Goal: Task Accomplishment & Management: Use online tool/utility

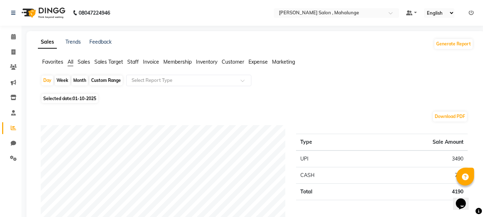
click at [85, 78] on div "Month" at bounding box center [80, 80] width 16 height 10
select select "10"
select select "2025"
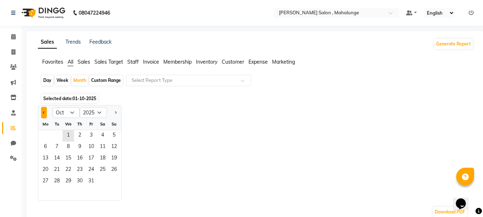
click at [44, 111] on button "Previous month" at bounding box center [44, 112] width 6 height 11
select select "9"
click at [47, 134] on span "1" at bounding box center [45, 135] width 11 height 11
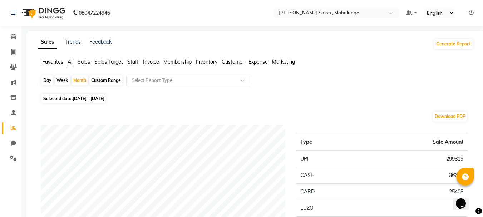
click at [47, 77] on div "Day" at bounding box center [47, 80] width 12 height 10
select select "9"
select select "2025"
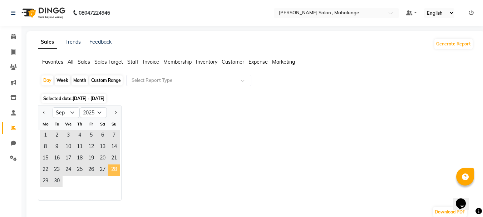
click at [113, 168] on span "28" at bounding box center [113, 170] width 11 height 11
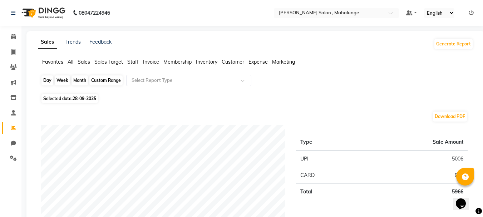
click at [49, 80] on div "Day" at bounding box center [47, 80] width 12 height 10
select select "9"
select select "2025"
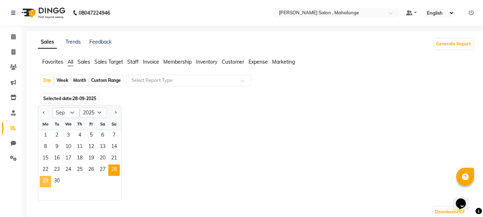
click at [49, 184] on span "29" at bounding box center [45, 181] width 11 height 11
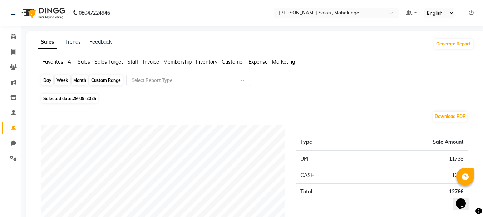
click at [45, 83] on div "Day" at bounding box center [47, 80] width 12 height 10
select select "9"
select select "2025"
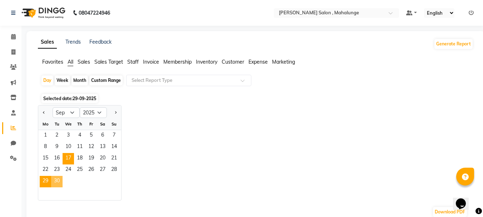
drag, startPoint x: 58, startPoint y: 179, endPoint x: 63, endPoint y: 162, distance: 18.2
click at [57, 178] on span "30" at bounding box center [56, 181] width 11 height 11
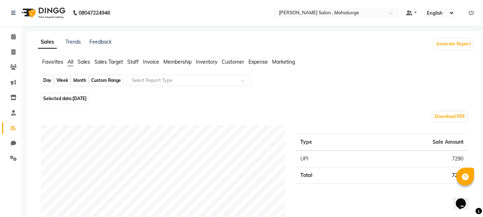
click at [43, 84] on div "Day" at bounding box center [47, 80] width 12 height 10
select select "9"
select select "2025"
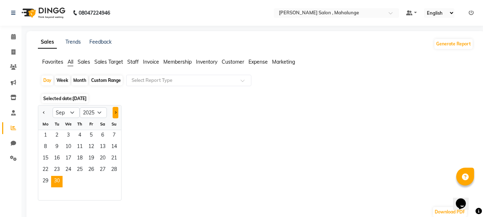
click at [116, 112] on button "Next month" at bounding box center [116, 112] width 6 height 11
select select "10"
click at [69, 134] on span "1" at bounding box center [68, 135] width 11 height 11
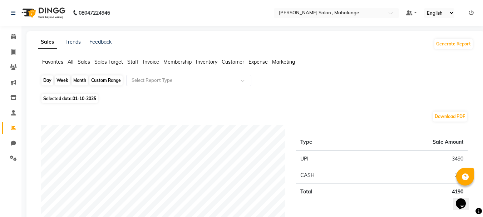
click at [48, 80] on div "Day" at bounding box center [47, 80] width 12 height 10
select select "10"
select select "2025"
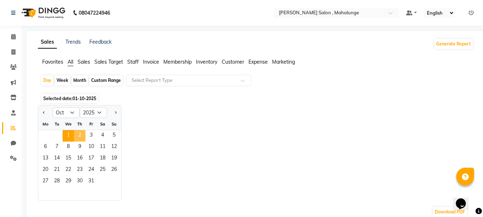
click at [77, 131] on span "2" at bounding box center [79, 135] width 11 height 11
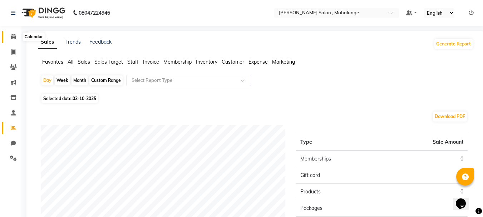
click at [13, 38] on icon at bounding box center [13, 36] width 5 height 5
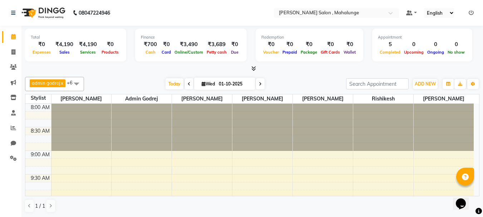
click at [260, 83] on icon at bounding box center [260, 84] width 3 height 4
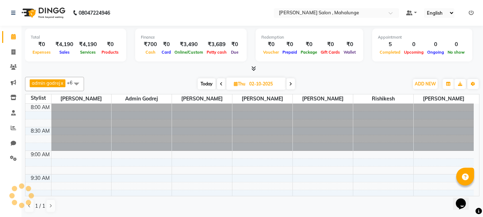
scroll to position [378, 0]
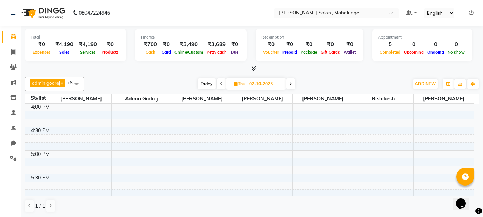
click at [253, 69] on icon at bounding box center [253, 68] width 5 height 5
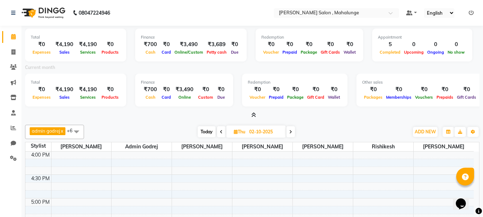
click at [220, 131] on span at bounding box center [221, 131] width 9 height 11
type input "01-10-2025"
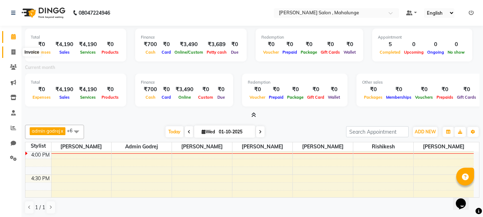
click at [10, 52] on span at bounding box center [13, 52] width 13 height 8
select select "7250"
select select "service"
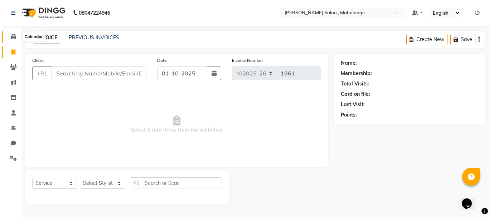
click at [14, 35] on icon at bounding box center [13, 36] width 5 height 5
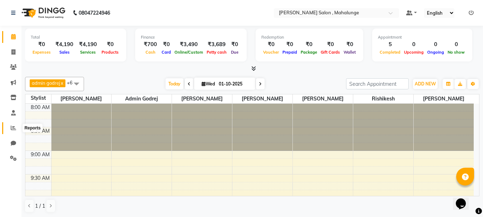
click at [10, 130] on span at bounding box center [13, 128] width 13 height 8
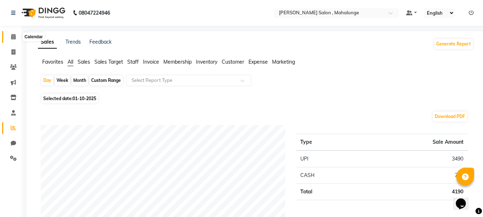
click at [14, 38] on icon at bounding box center [13, 36] width 5 height 5
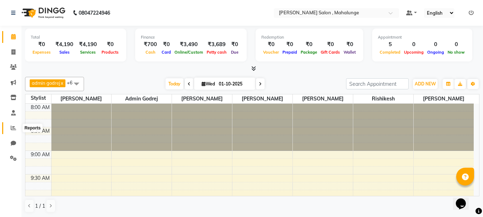
click at [12, 127] on icon at bounding box center [13, 127] width 5 height 5
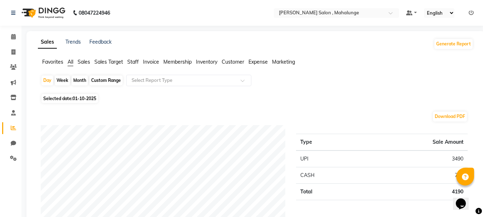
click at [77, 79] on div "Month" at bounding box center [80, 80] width 16 height 10
select select "10"
select select "2025"
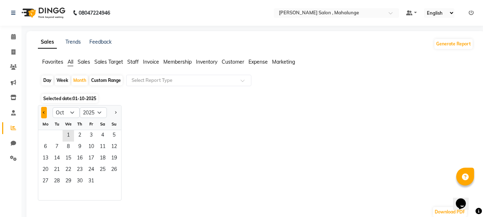
click at [43, 113] on button "Previous month" at bounding box center [44, 112] width 6 height 11
select select "9"
click at [40, 137] on span "1" at bounding box center [45, 135] width 11 height 11
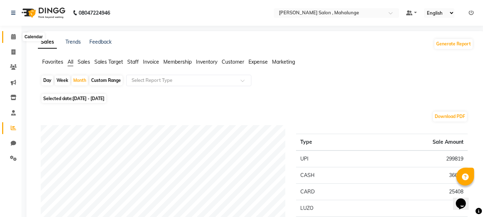
click at [12, 37] on icon at bounding box center [13, 36] width 5 height 5
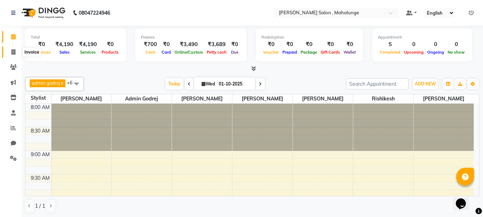
click at [9, 54] on span at bounding box center [13, 52] width 13 height 8
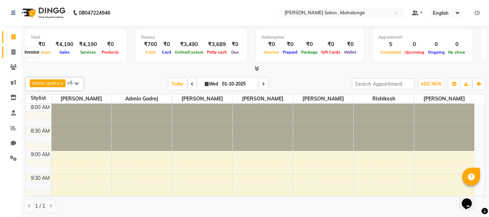
select select "7250"
select select "service"
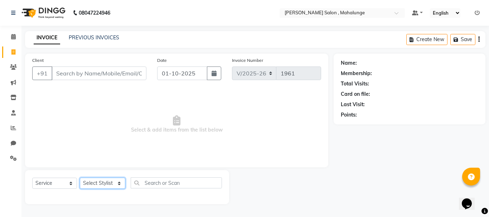
click at [117, 178] on select "Select Stylist admin godrej [PERSON_NAME] [PERSON_NAME] [PERSON_NAME] [PERSON_N…" at bounding box center [102, 183] width 45 height 11
select select "76518"
click at [80, 178] on select "Select Stylist admin godrej [PERSON_NAME] [PERSON_NAME] [PERSON_NAME] [PERSON_N…" at bounding box center [102, 183] width 45 height 11
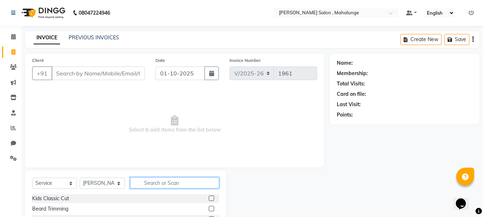
click at [151, 179] on input "text" at bounding box center [174, 182] width 89 height 11
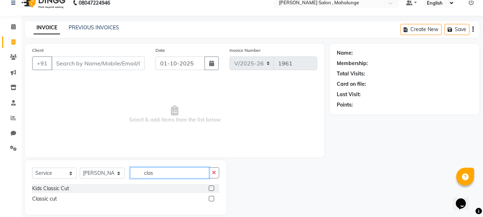
scroll to position [19, 0]
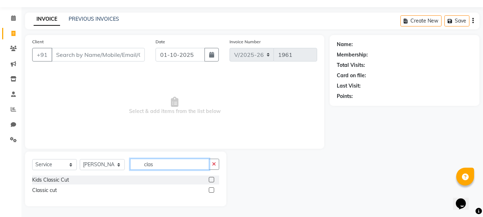
type input "clas"
click at [211, 188] on label at bounding box center [211, 189] width 5 height 5
click at [211, 188] on input "checkbox" at bounding box center [211, 190] width 5 height 5
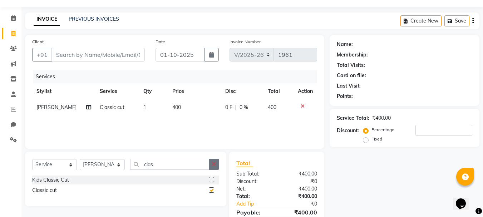
checkbox input "false"
click at [214, 162] on icon "button" at bounding box center [214, 164] width 4 height 5
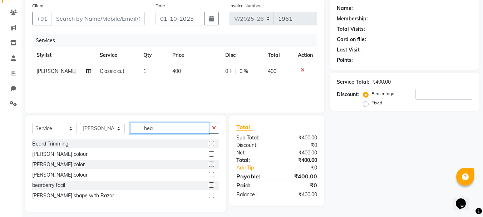
scroll to position [60, 0]
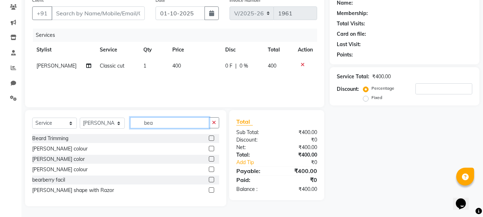
type input "bea"
click at [212, 188] on label at bounding box center [211, 189] width 5 height 5
click at [212, 188] on input "checkbox" at bounding box center [211, 190] width 5 height 5
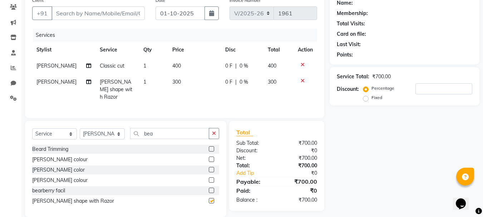
checkbox input "false"
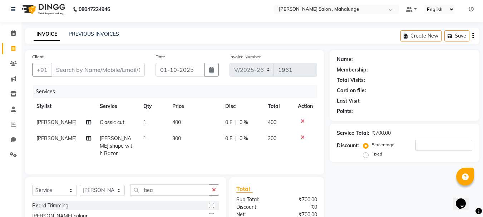
scroll to position [0, 0]
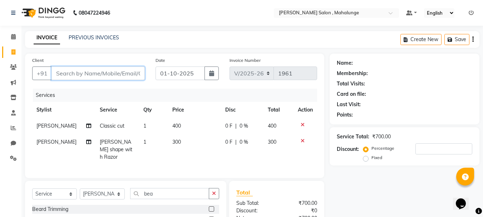
click at [119, 72] on input "Client" at bounding box center [98, 74] width 93 height 14
drag, startPoint x: 303, startPoint y: 125, endPoint x: 151, endPoint y: 64, distance: 163.4
click at [302, 124] on icon at bounding box center [303, 124] width 4 height 5
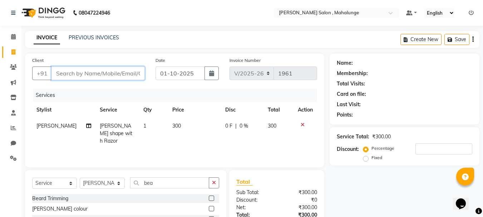
click at [105, 74] on input "Client" at bounding box center [98, 74] width 93 height 14
type input "8"
type input "0"
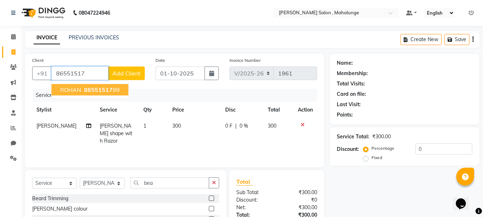
click at [110, 90] on span "86551517" at bounding box center [98, 89] width 29 height 7
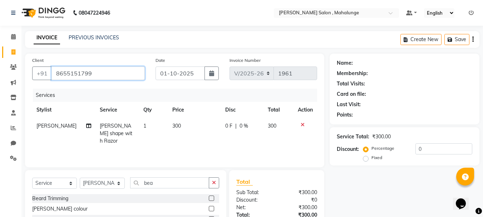
type input "8655151799"
select select "1: Object"
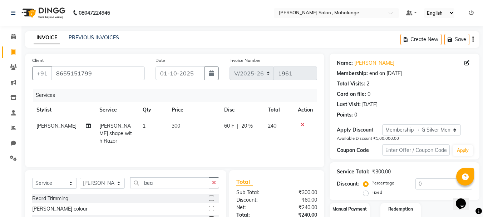
type input "20"
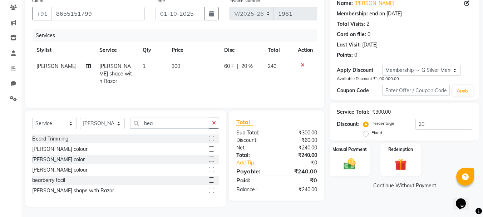
scroll to position [60, 0]
click at [358, 160] on img at bounding box center [350, 164] width 20 height 14
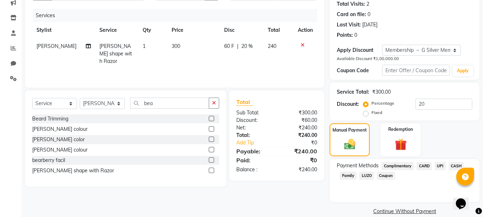
scroll to position [90, 0]
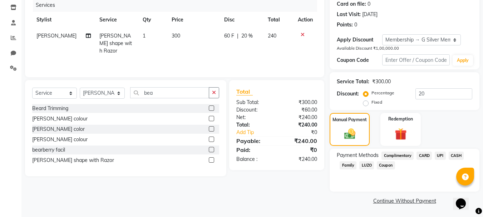
click at [441, 155] on span "UPI" at bounding box center [440, 156] width 11 height 8
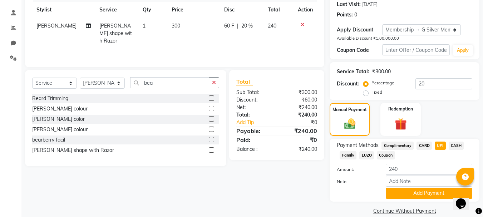
scroll to position [110, 0]
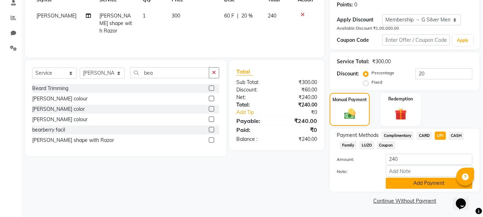
click at [428, 184] on button "Add Payment" at bounding box center [429, 183] width 87 height 11
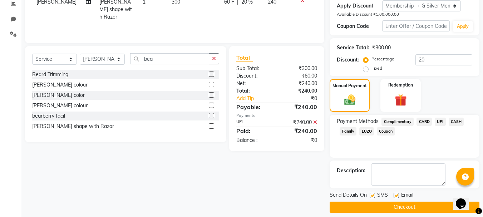
scroll to position [131, 0]
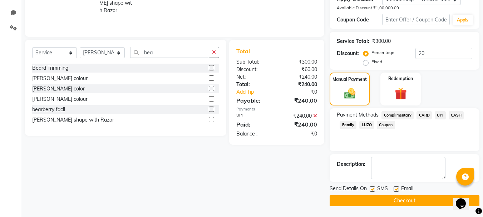
drag, startPoint x: 425, startPoint y: 204, endPoint x: 425, endPoint y: 197, distance: 6.8
click at [425, 203] on button "Checkout" at bounding box center [405, 200] width 150 height 11
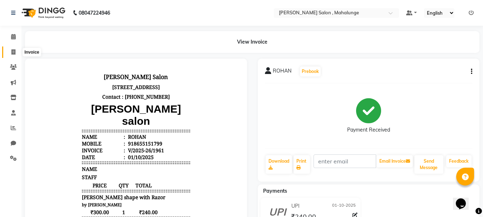
click at [13, 52] on icon at bounding box center [13, 51] width 4 height 5
select select "7250"
select select "service"
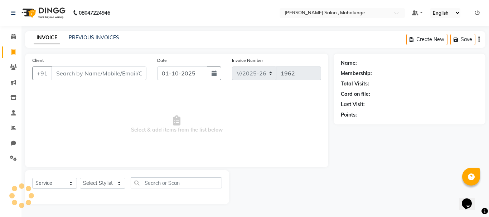
drag, startPoint x: 246, startPoint y: 40, endPoint x: 239, endPoint y: 35, distance: 9.3
click at [244, 40] on div "INVOICE PREVIOUS INVOICES Create New Save" at bounding box center [255, 39] width 460 height 17
click at [216, 18] on nav "08047224946 Select Location × [PERSON_NAME] Salon , Mahalunge Default Panel My …" at bounding box center [244, 13] width 489 height 26
click at [11, 118] on link "Staff" at bounding box center [10, 113] width 17 height 12
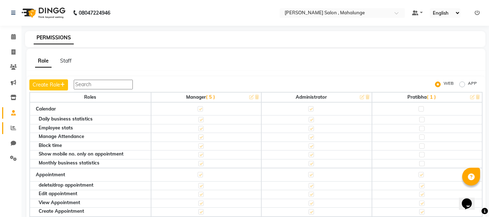
click at [14, 123] on link "Reports" at bounding box center [10, 128] width 17 height 12
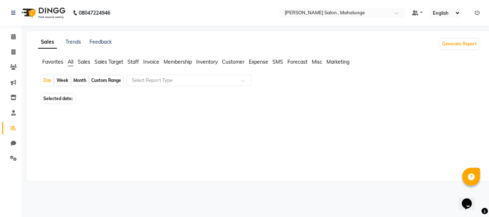
click at [14, 123] on link "Reports" at bounding box center [10, 128] width 17 height 12
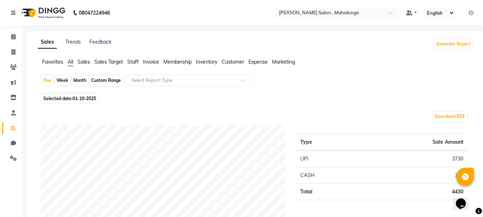
click at [79, 80] on div "Month" at bounding box center [80, 80] width 16 height 10
select select "10"
select select "2025"
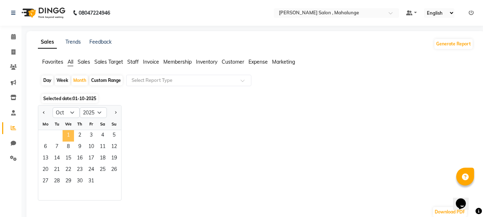
click at [65, 132] on span "1" at bounding box center [68, 135] width 11 height 11
